Goal: Find specific page/section: Find specific page/section

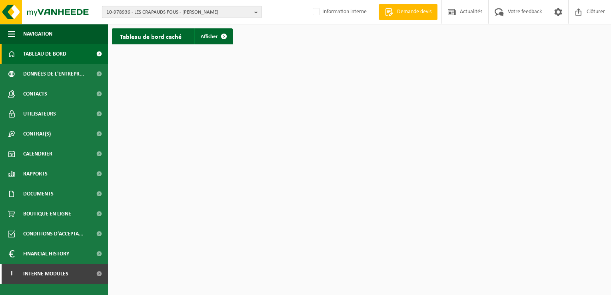
click at [257, 10] on b "button" at bounding box center [257, 11] width 7 height 11
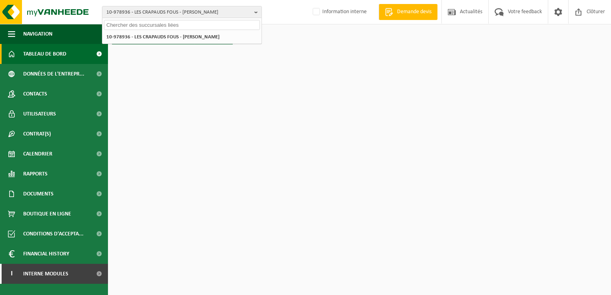
click at [139, 27] on input "text" at bounding box center [182, 25] width 156 height 10
paste input "01-085953"
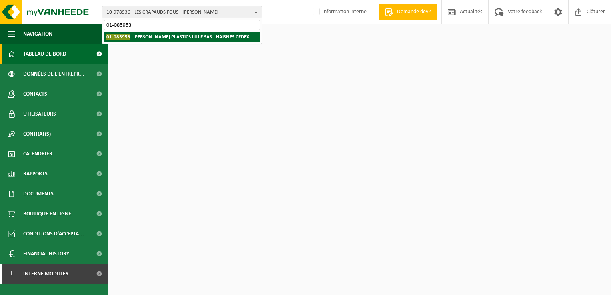
type input "01-085953"
click at [140, 34] on strong "01-085953 - GREIF PLASTICS LILLE SAS - HAISNES CEDEX" at bounding box center [177, 37] width 143 height 6
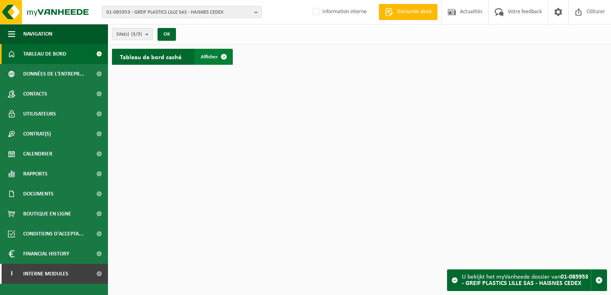
click at [224, 57] on span at bounding box center [224, 57] width 16 height 16
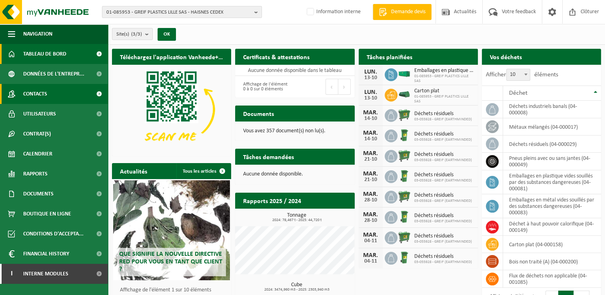
click at [49, 92] on link "Contacts" at bounding box center [54, 94] width 108 height 20
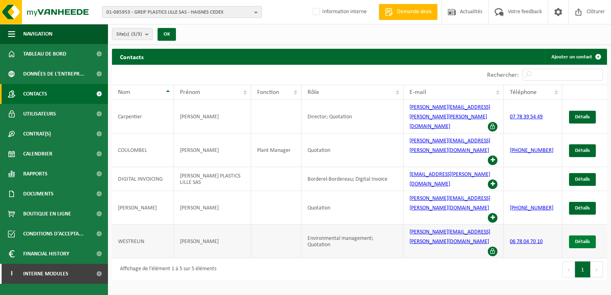
click at [583, 239] on span "Détails" at bounding box center [582, 241] width 15 height 5
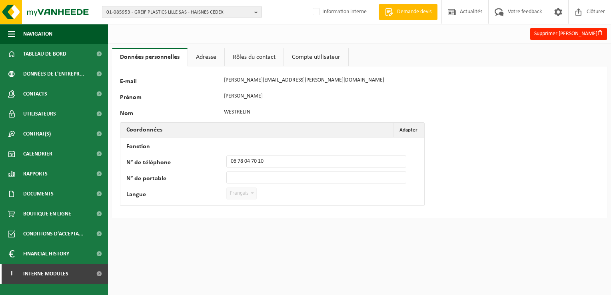
click at [261, 55] on link "Rôles du contact" at bounding box center [254, 57] width 59 height 18
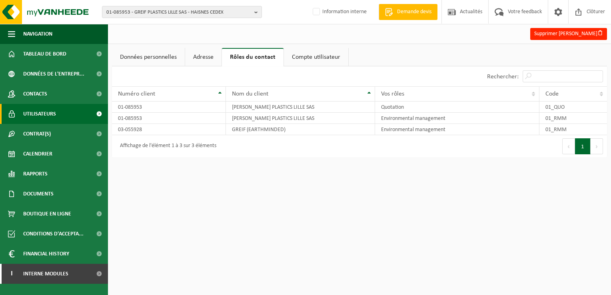
click at [38, 113] on span "Utilisateurs" at bounding box center [39, 114] width 33 height 20
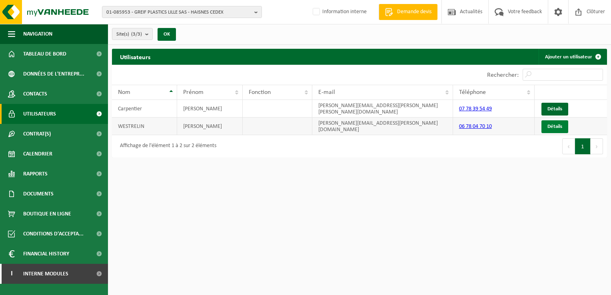
click at [553, 123] on link "Détails" at bounding box center [555, 126] width 27 height 13
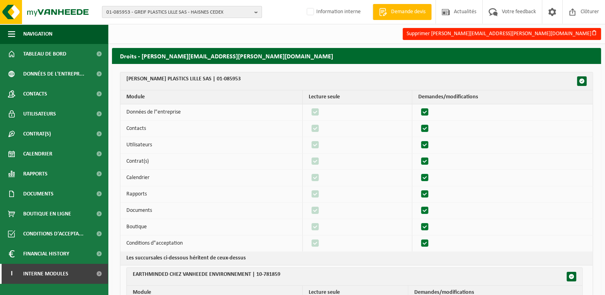
click at [248, 12] on span "01-085953 - GREIF PLASTICS LILLE SAS - HAISNES CEDEX" at bounding box center [178, 12] width 145 height 12
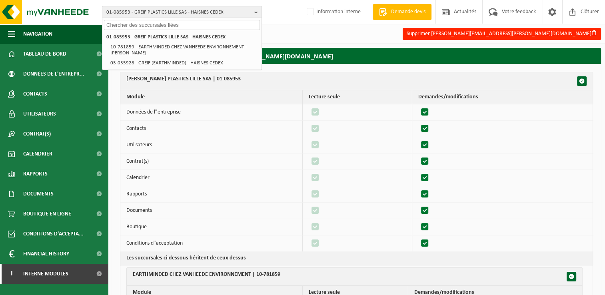
click at [144, 26] on input "text" at bounding box center [182, 25] width 156 height 10
paste input "10-737240"
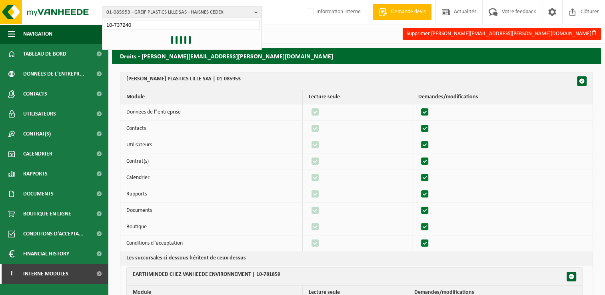
type input "10-737240"
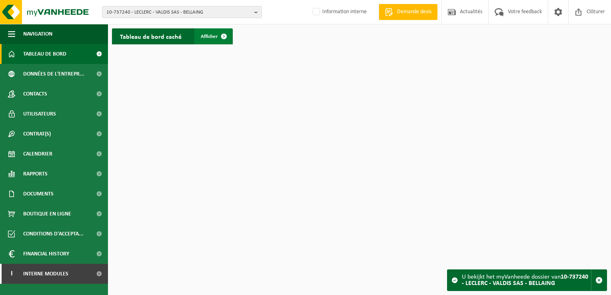
click at [216, 36] on span at bounding box center [224, 36] width 16 height 16
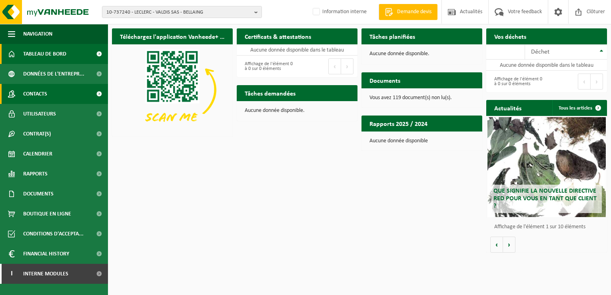
click at [44, 94] on span "Contacts" at bounding box center [35, 94] width 24 height 20
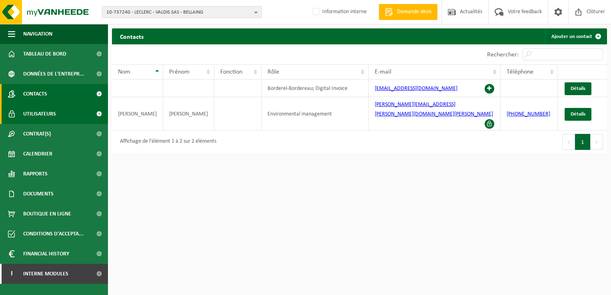
click at [48, 110] on span "Utilisateurs" at bounding box center [39, 114] width 33 height 20
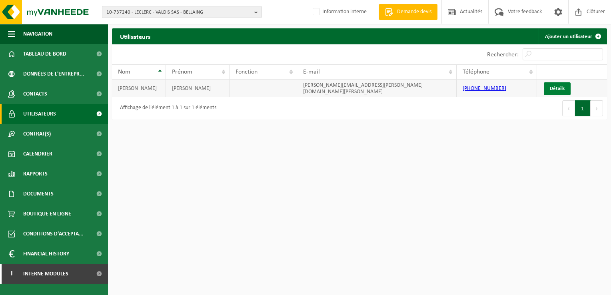
click at [562, 87] on link "Détails" at bounding box center [557, 88] width 27 height 13
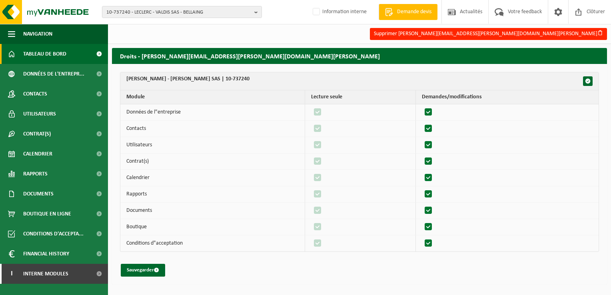
click at [69, 55] on link "Tableau de bord" at bounding box center [54, 54] width 108 height 20
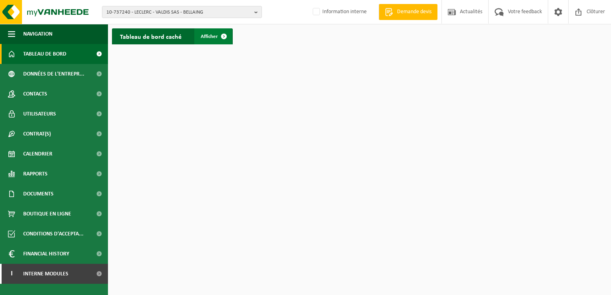
click at [211, 36] on span "Afficher" at bounding box center [209, 36] width 17 height 5
